Goal: Information Seeking & Learning: Learn about a topic

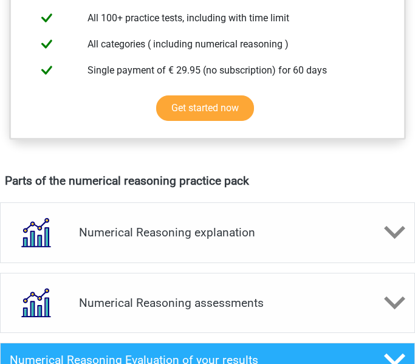
scroll to position [604, 0]
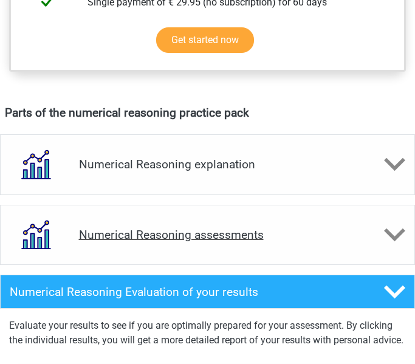
click at [384, 225] on icon at bounding box center [394, 234] width 21 height 21
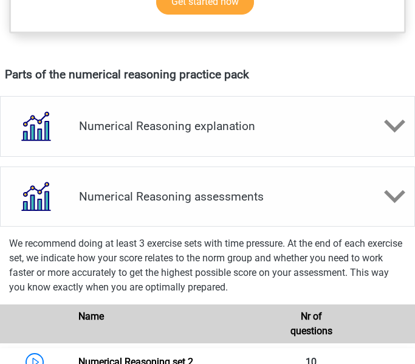
scroll to position [640, 0]
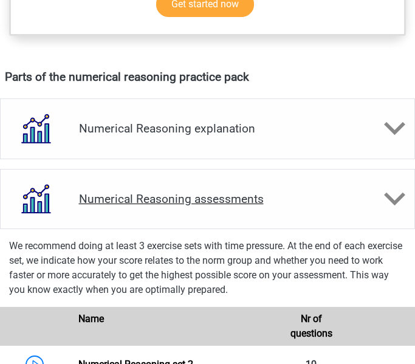
click at [398, 195] on icon at bounding box center [394, 198] width 21 height 21
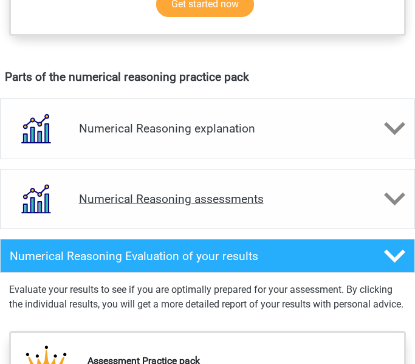
click at [381, 211] on div "Numerical Reasoning assessments" at bounding box center [207, 199] width 415 height 61
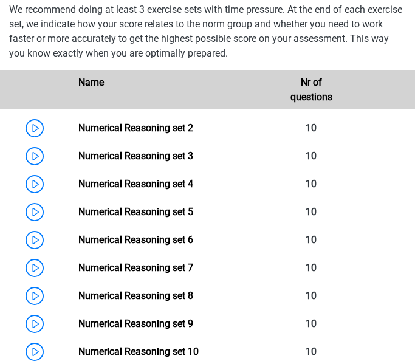
scroll to position [877, 0]
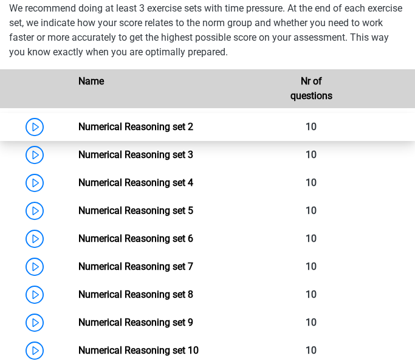
click at [124, 126] on link "Numerical Reasoning set 2" at bounding box center [135, 127] width 115 height 12
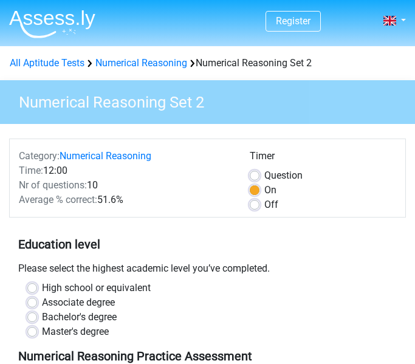
scroll to position [182, 0]
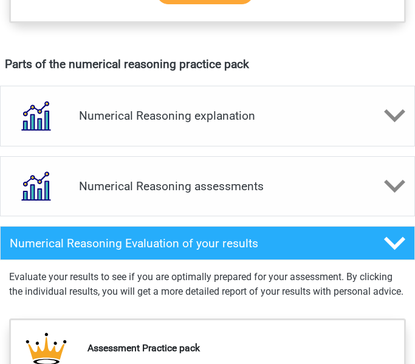
scroll to position [655, 0]
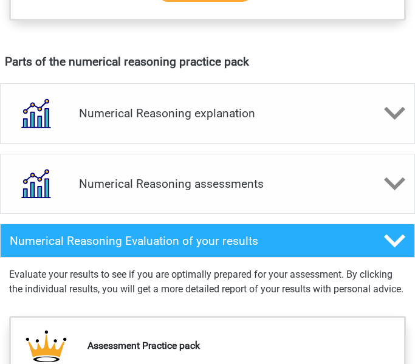
click at [310, 192] on div "Numerical Reasoning assessments" at bounding box center [207, 184] width 415 height 61
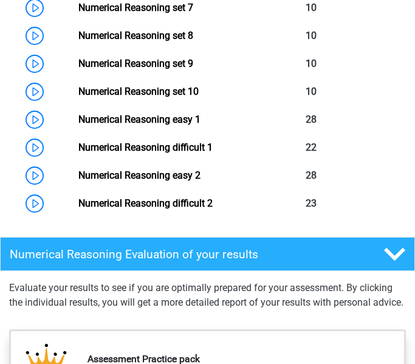
scroll to position [1132, 0]
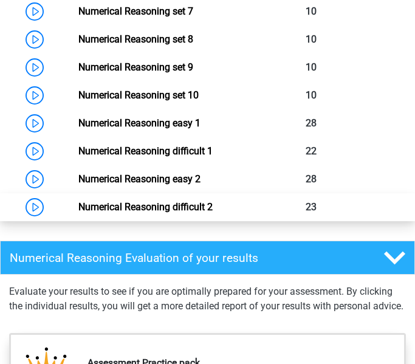
click at [163, 211] on link "Numerical Reasoning difficult 2" at bounding box center [145, 207] width 134 height 12
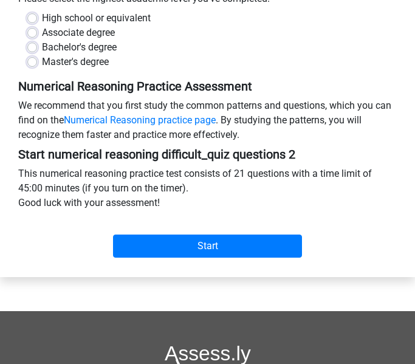
scroll to position [270, 0]
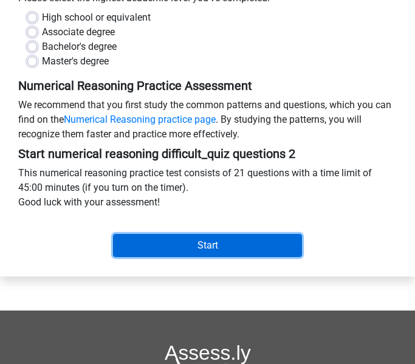
click at [256, 253] on input "Start" at bounding box center [207, 245] width 189 height 23
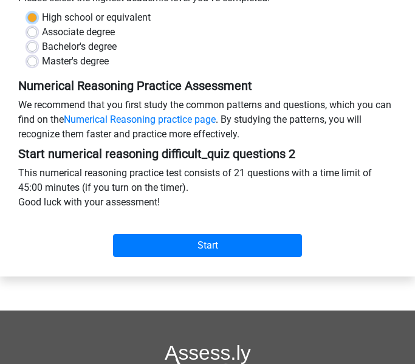
scroll to position [243, 0]
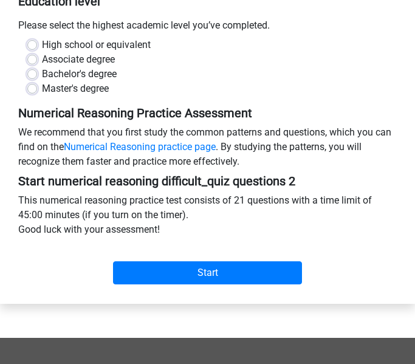
click at [42, 70] on label "Bachelor's degree" at bounding box center [79, 74] width 75 height 15
click at [33, 70] on input "Bachelor's degree" at bounding box center [32, 73] width 10 height 12
radio input "true"
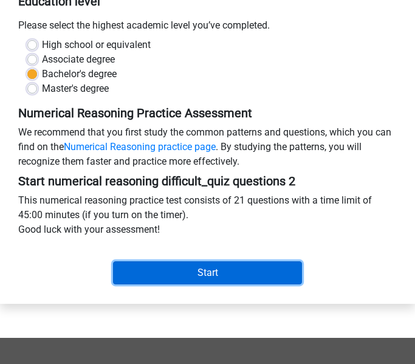
click at [271, 272] on input "Start" at bounding box center [207, 272] width 189 height 23
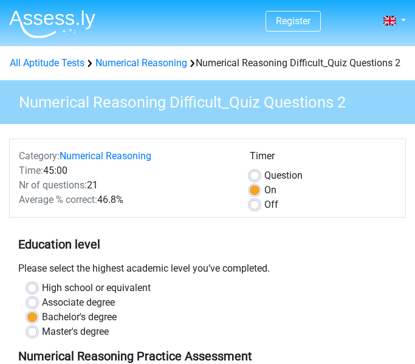
scroll to position [243, 0]
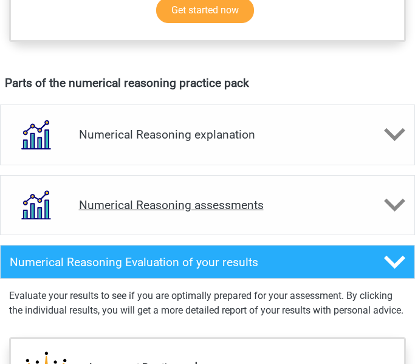
scroll to position [643, 0]
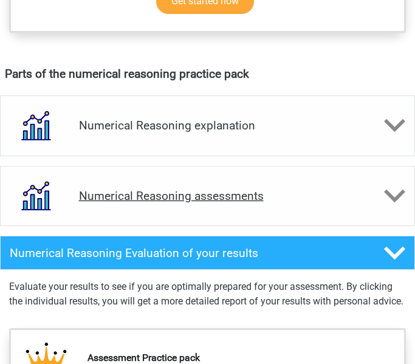
click at [333, 202] on h4 "Numerical Reasoning assessments" at bounding box center [207, 196] width 257 height 14
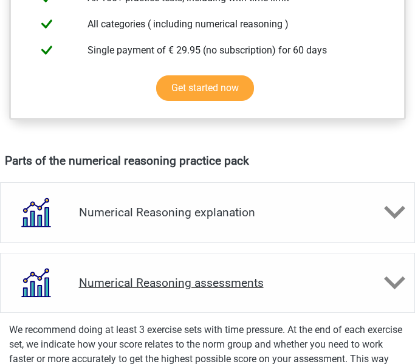
scroll to position [0, 0]
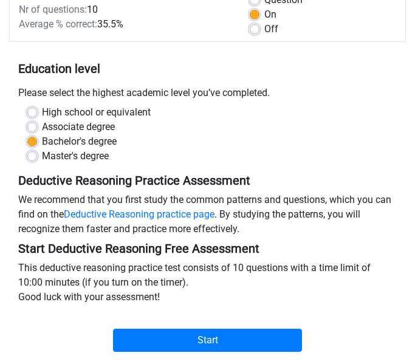
scroll to position [41, 0]
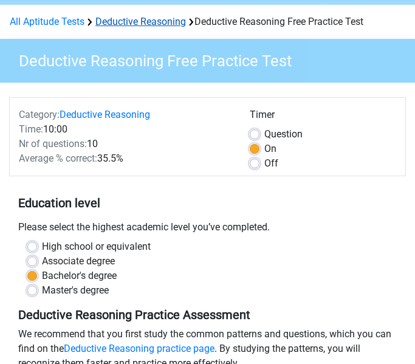
click at [161, 20] on link "Deductive Reasoning" at bounding box center [140, 22] width 90 height 12
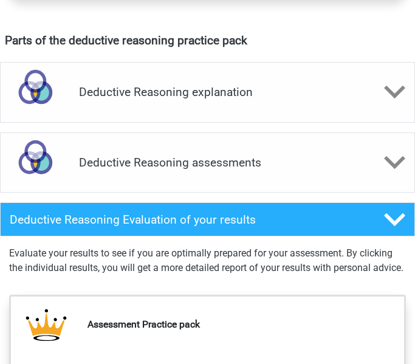
scroll to position [772, 0]
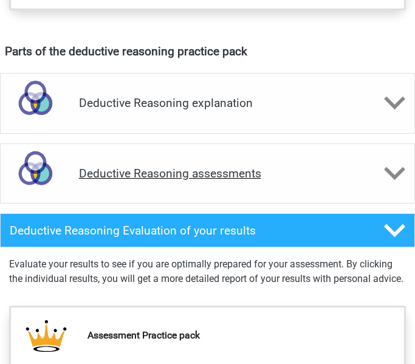
click at [331, 183] on div "Deductive Reasoning assessments" at bounding box center [207, 173] width 415 height 61
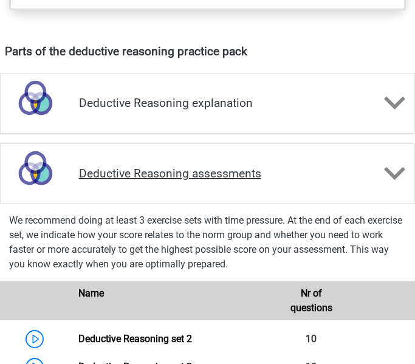
click at [331, 183] on div "Deductive Reasoning assessments" at bounding box center [207, 173] width 415 height 61
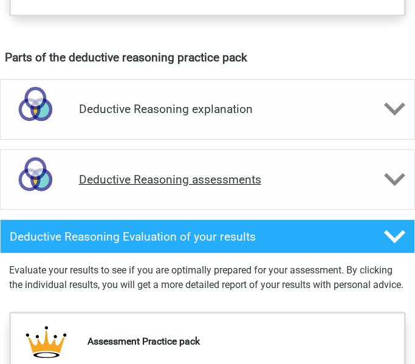
scroll to position [729, 0]
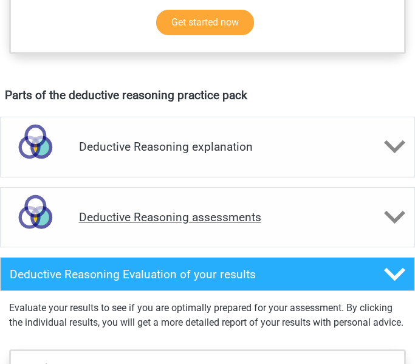
click at [324, 216] on h4 "Deductive Reasoning assessments" at bounding box center [207, 217] width 257 height 14
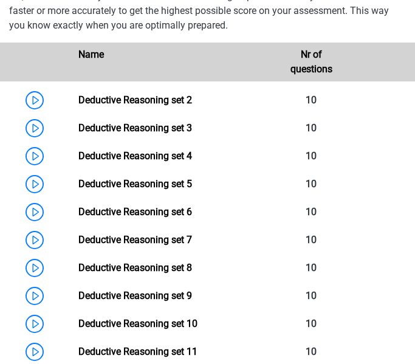
scroll to position [1013, 0]
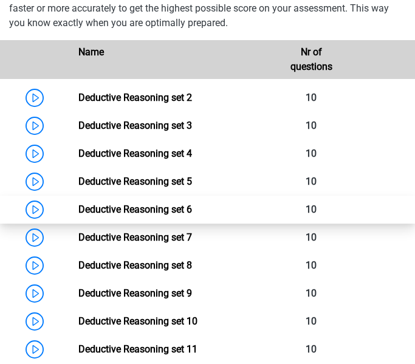
click at [83, 215] on link "Deductive Reasoning set 6" at bounding box center [135, 209] width 114 height 12
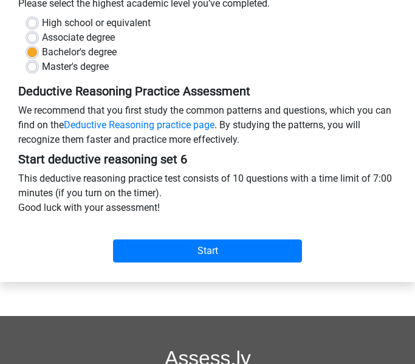
scroll to position [90, 0]
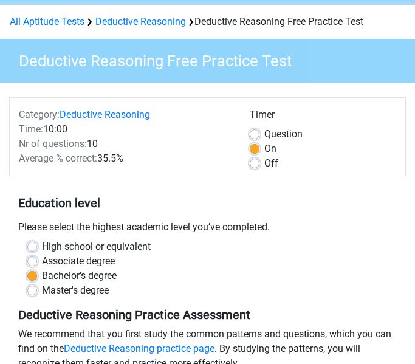
scroll to position [41, 0]
